Goal: Find specific page/section: Find specific page/section

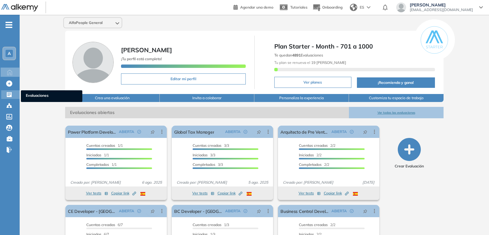
click at [10, 96] on icon at bounding box center [9, 94] width 5 height 5
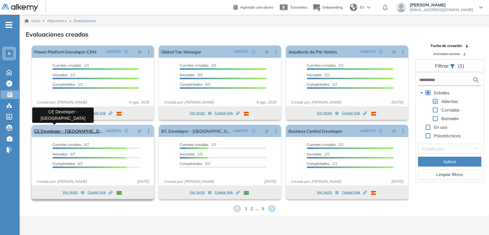
click at [71, 131] on link "CE Developer - [GEOGRAPHIC_DATA]" at bounding box center [68, 131] width 69 height 12
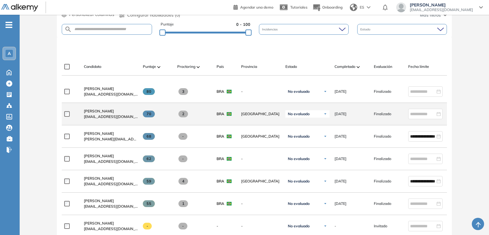
scroll to position [154, 0]
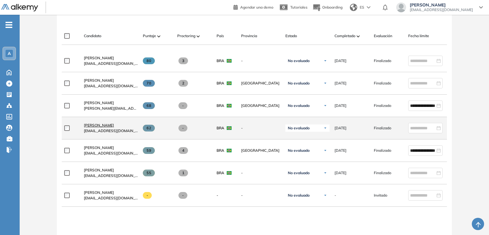
click at [105, 127] on span "[PERSON_NAME]" at bounding box center [99, 125] width 30 height 5
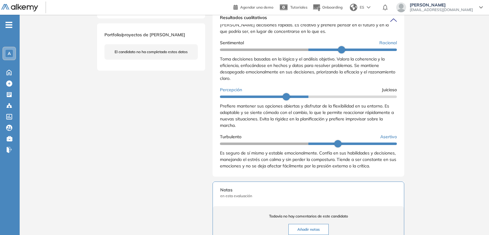
scroll to position [215, 0]
